Goal: Communication & Community: Connect with others

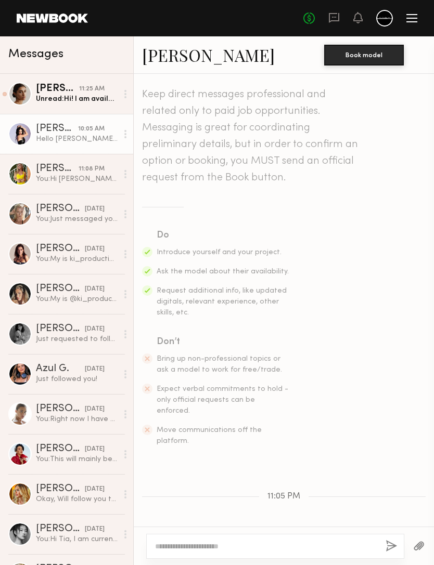
scroll to position [589, 0]
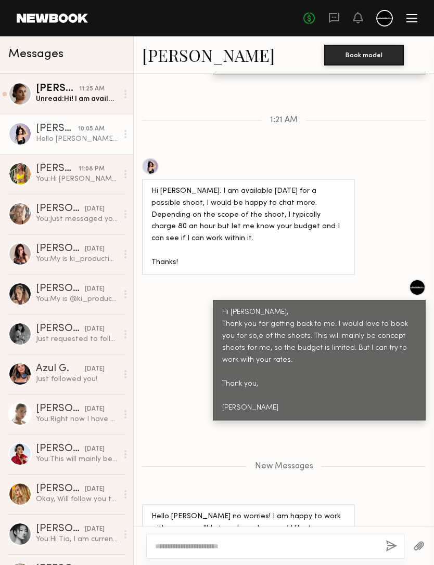
click at [182, 545] on div at bounding box center [275, 546] width 258 height 25
click at [190, 541] on textarea at bounding box center [266, 546] width 222 height 10
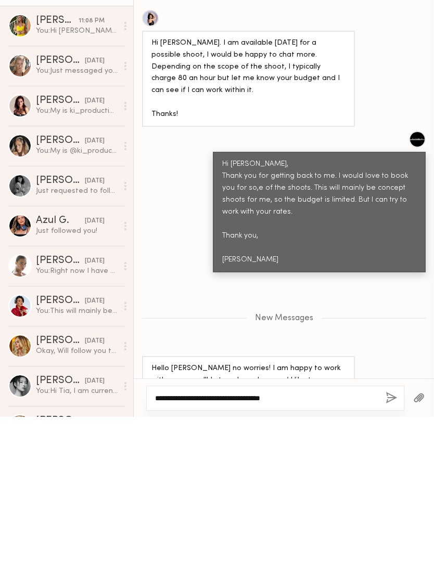
type textarea "**********"
click at [395, 540] on button "button" at bounding box center [390, 546] width 11 height 13
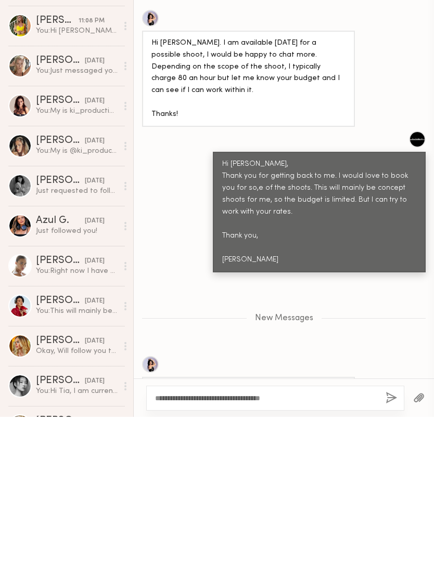
scroll to position [639, 0]
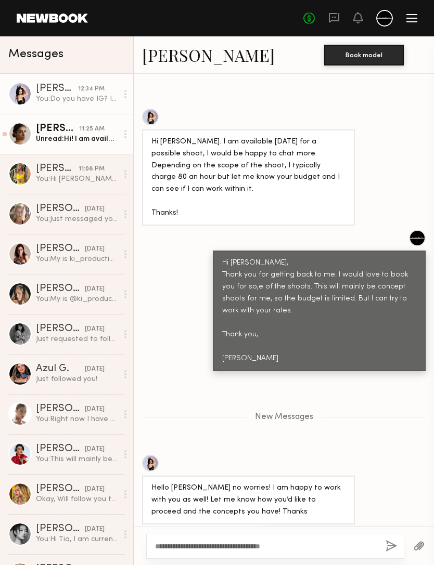
click at [35, 127] on link "[PERSON_NAME] 11:25 AM Unread: Hi! I am available! My rate is 400 for the day!" at bounding box center [66, 134] width 133 height 40
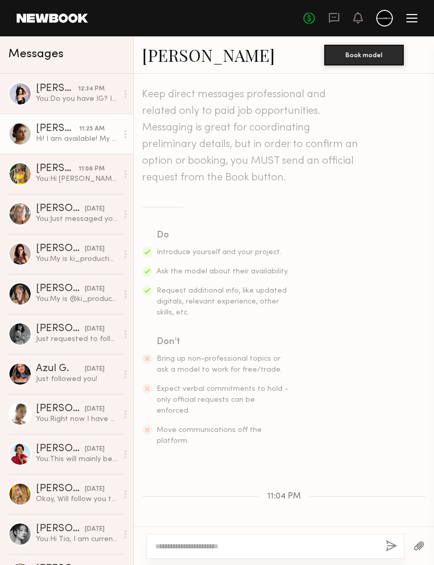
click at [166, 48] on link "[PERSON_NAME]" at bounding box center [208, 55] width 133 height 22
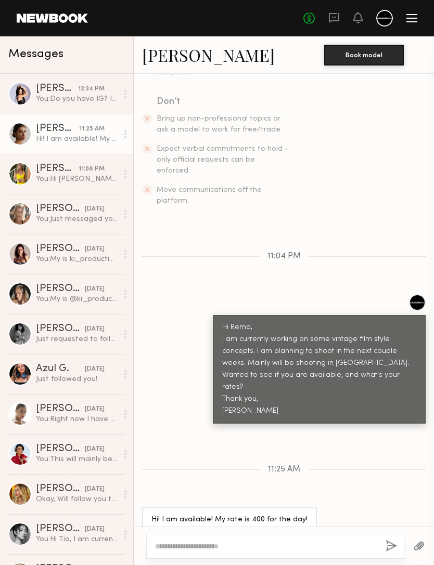
scroll to position [240, 0]
click at [185, 541] on textarea at bounding box center [266, 546] width 222 height 10
click at [334, 541] on textarea at bounding box center [266, 546] width 222 height 10
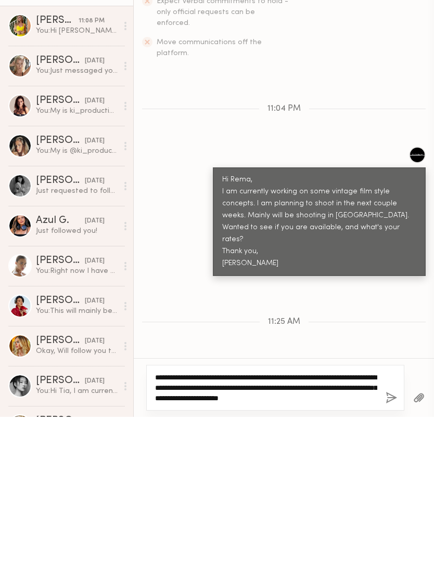
type textarea "**********"
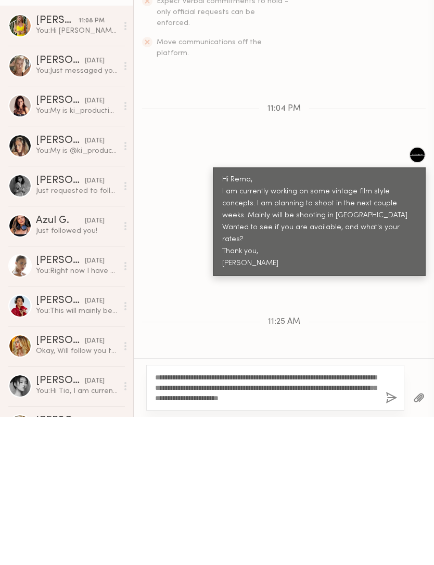
click at [395, 540] on button "button" at bounding box center [390, 546] width 11 height 13
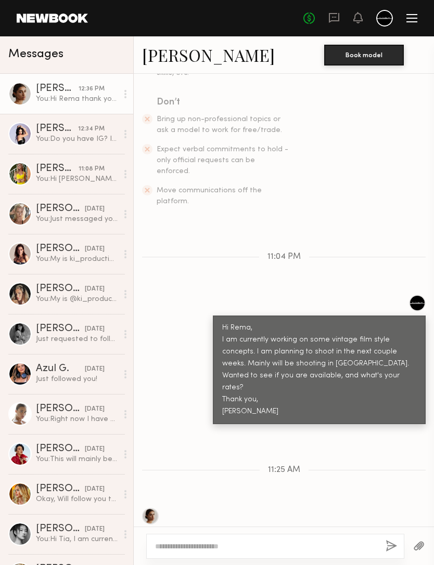
scroll to position [403, 0]
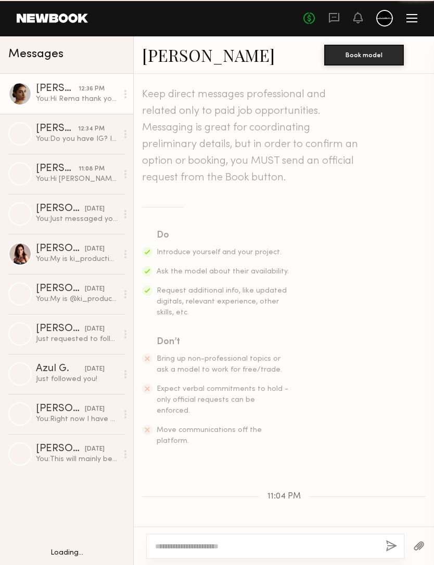
scroll to position [323, 0]
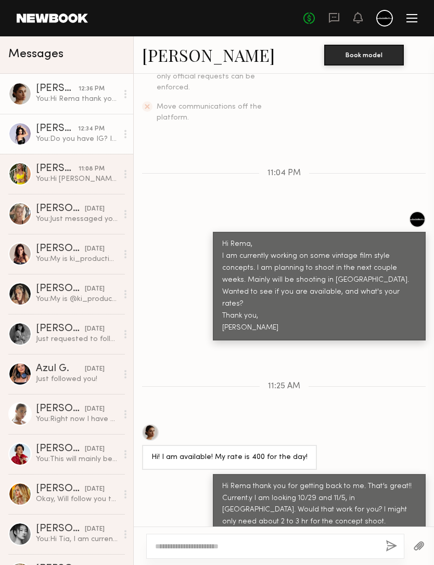
click at [44, 140] on div "You: Do you have IG? I can share some inspo." at bounding box center [77, 139] width 82 height 10
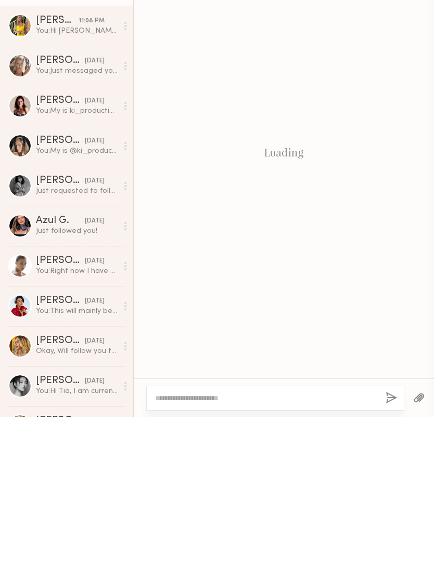
scroll to position [559, 0]
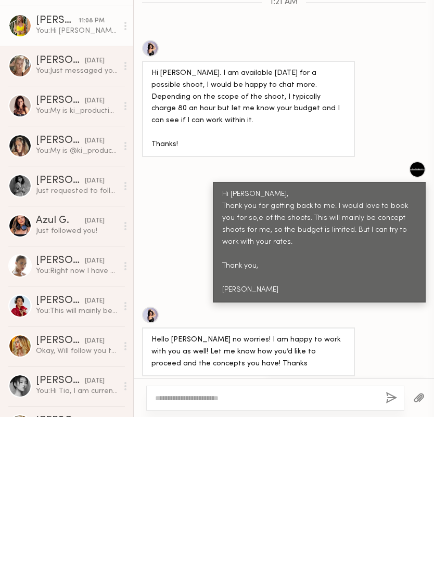
click at [57, 164] on div "[PERSON_NAME]" at bounding box center [57, 169] width 43 height 10
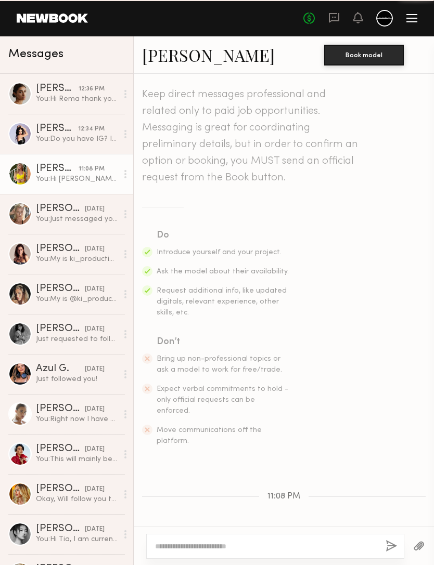
scroll to position [132, 0]
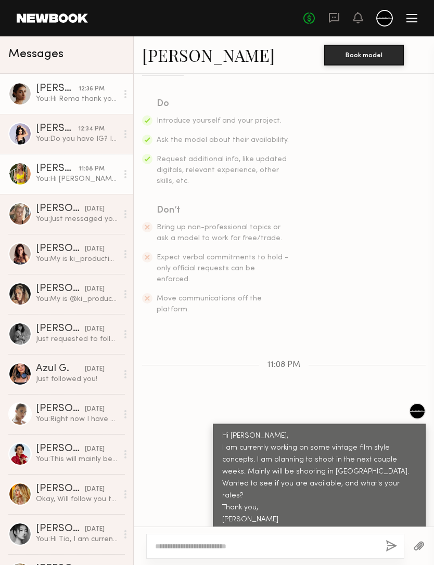
click at [49, 95] on div "You: Hi Rema thank you for getting back to me. That’s great!! Current.y I am lo…" at bounding box center [77, 99] width 82 height 10
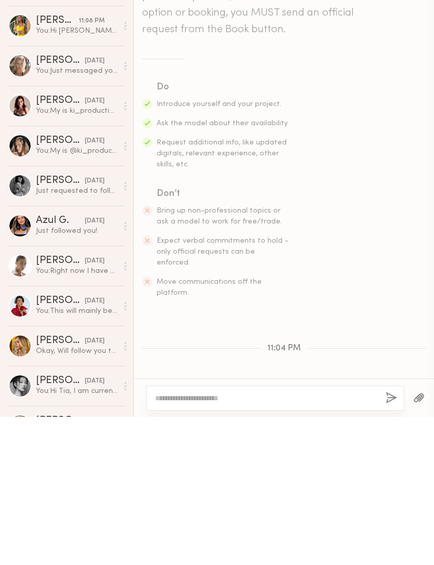
scroll to position [323, 0]
